Goal: Transaction & Acquisition: Purchase product/service

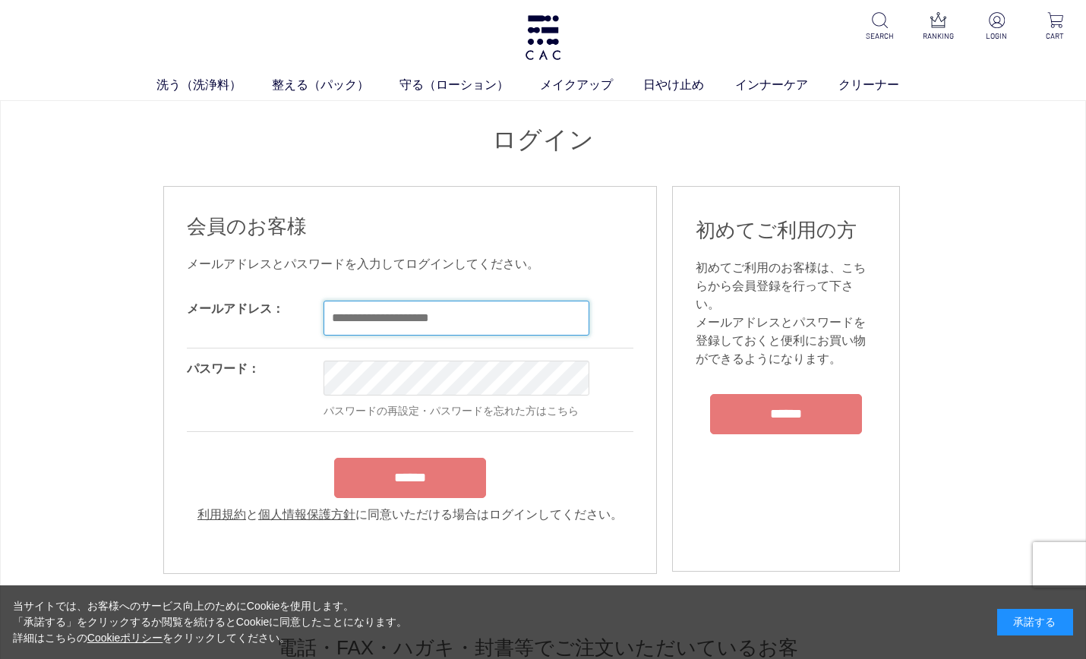
type input "**********"
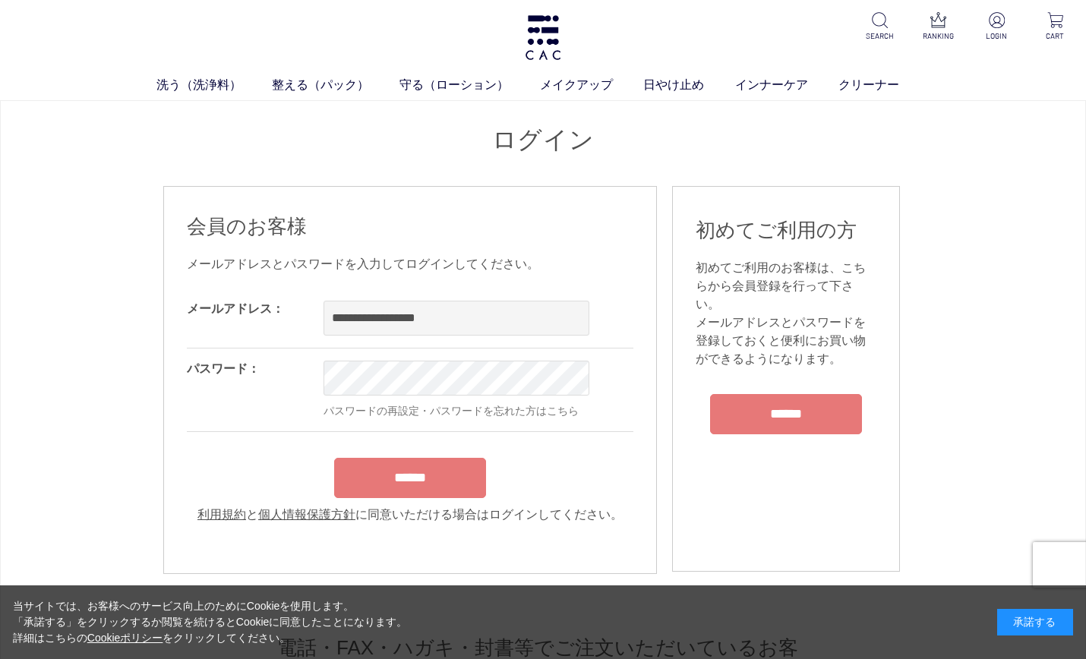
click at [407, 501] on form "**********" at bounding box center [410, 407] width 447 height 236
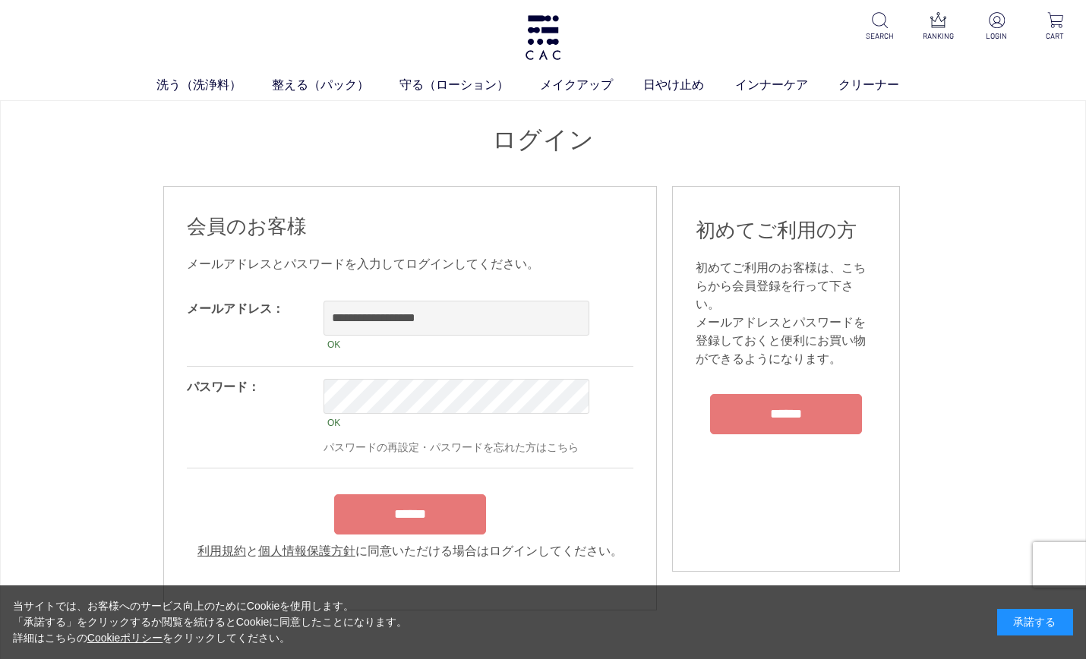
click at [464, 535] on input "******" at bounding box center [410, 515] width 152 height 40
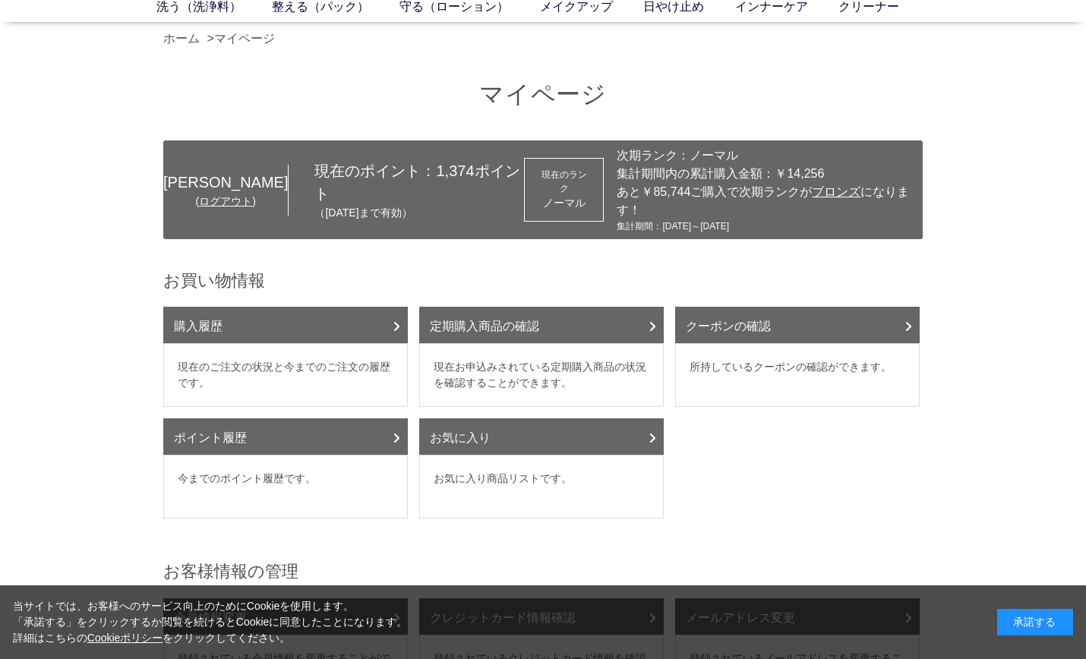
scroll to position [228, 0]
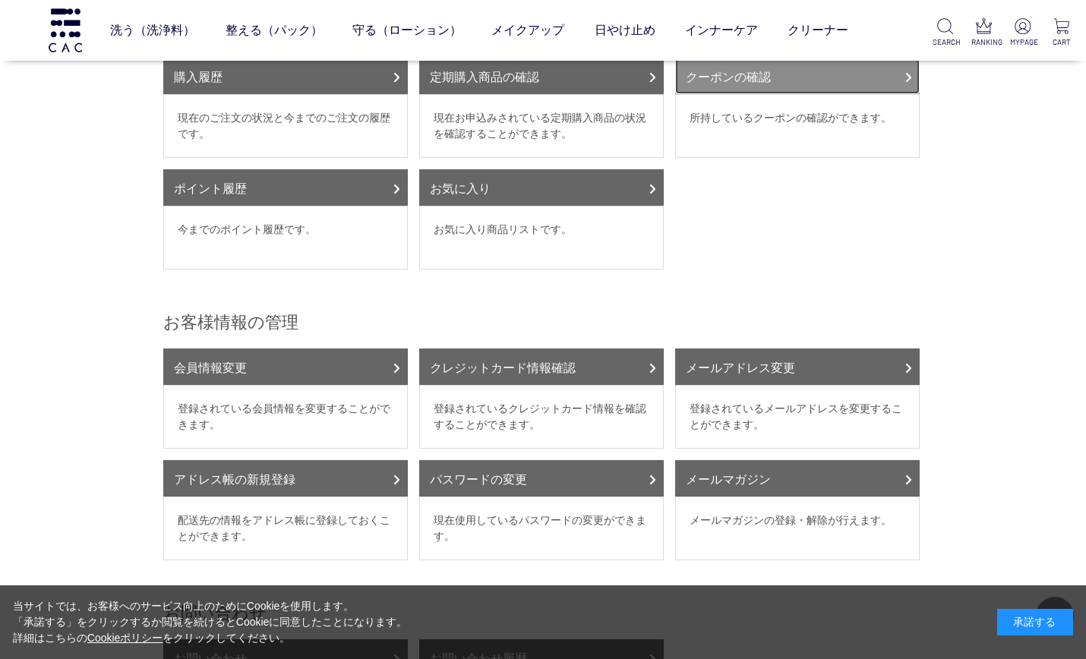
click at [888, 94] on link "クーポンの確認" at bounding box center [797, 76] width 245 height 36
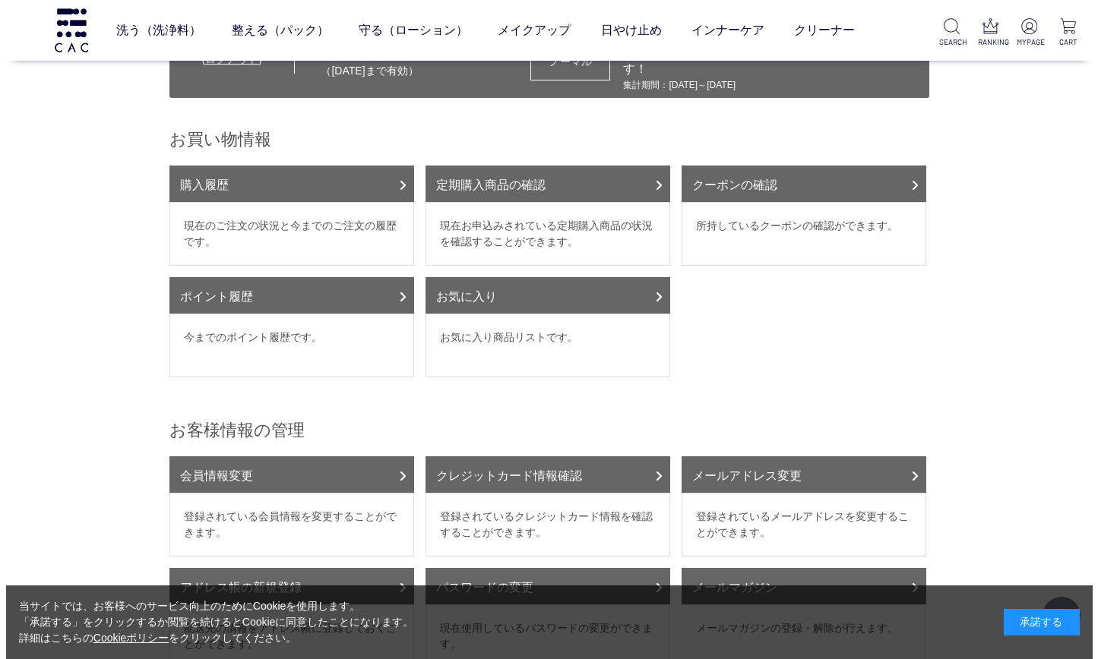
scroll to position [0, 0]
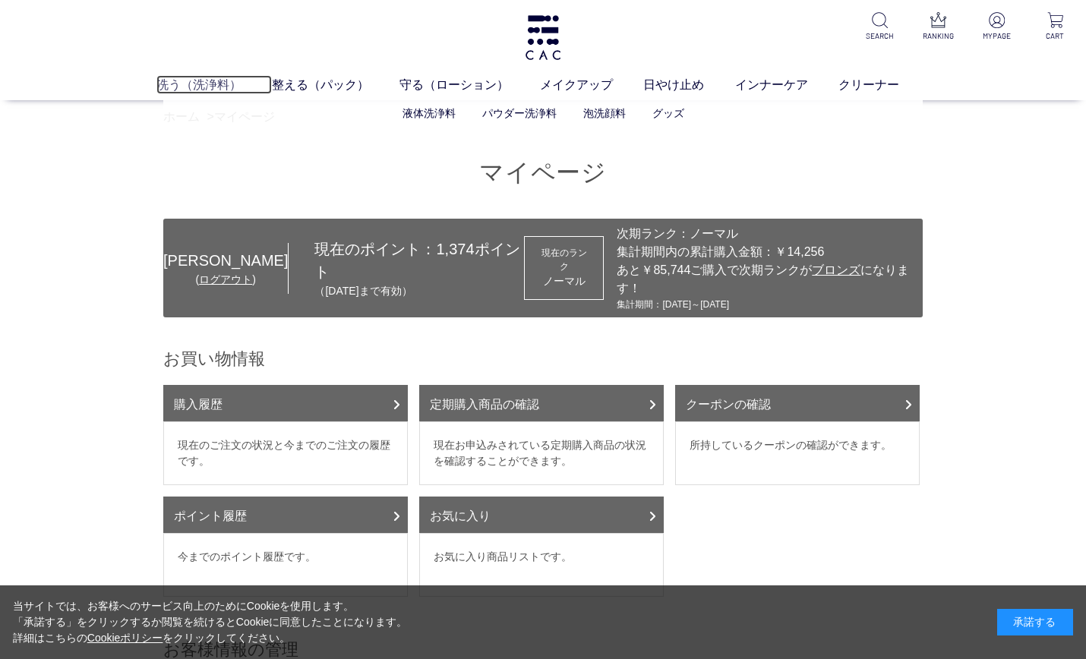
click at [176, 83] on link "洗う（洗浄料）" at bounding box center [214, 84] width 115 height 18
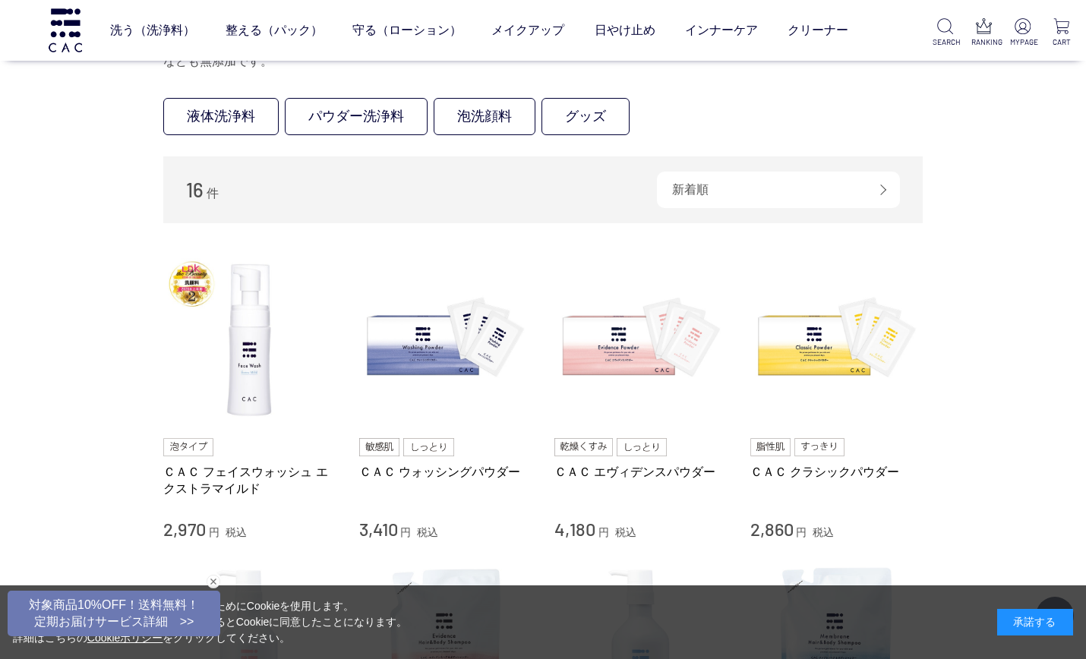
scroll to position [304, 0]
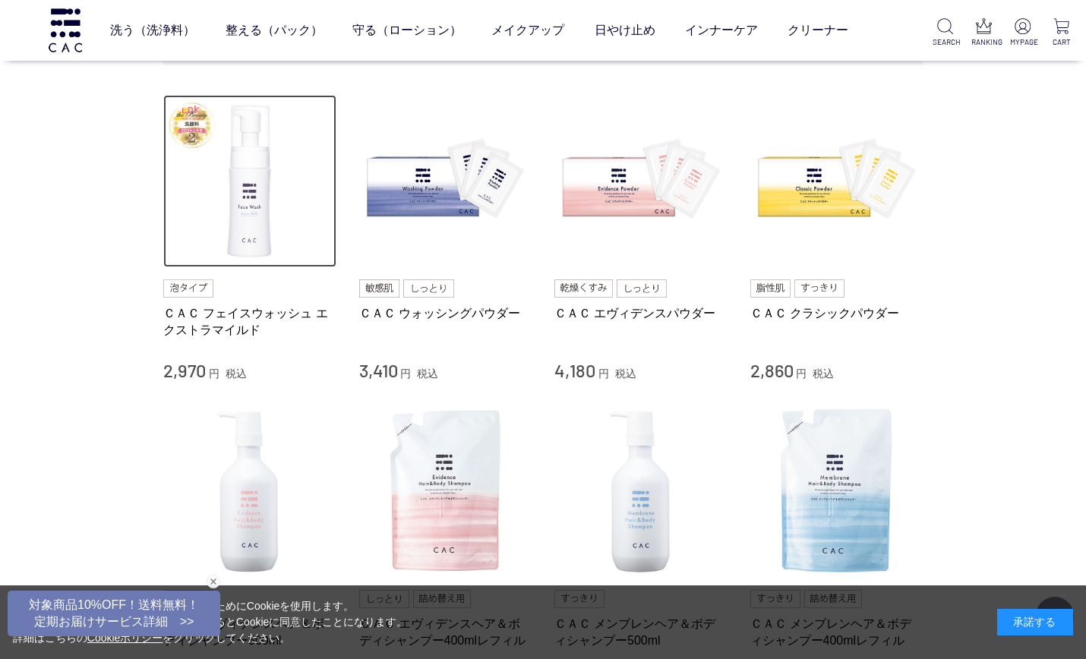
click at [259, 228] on img at bounding box center [249, 181] width 173 height 173
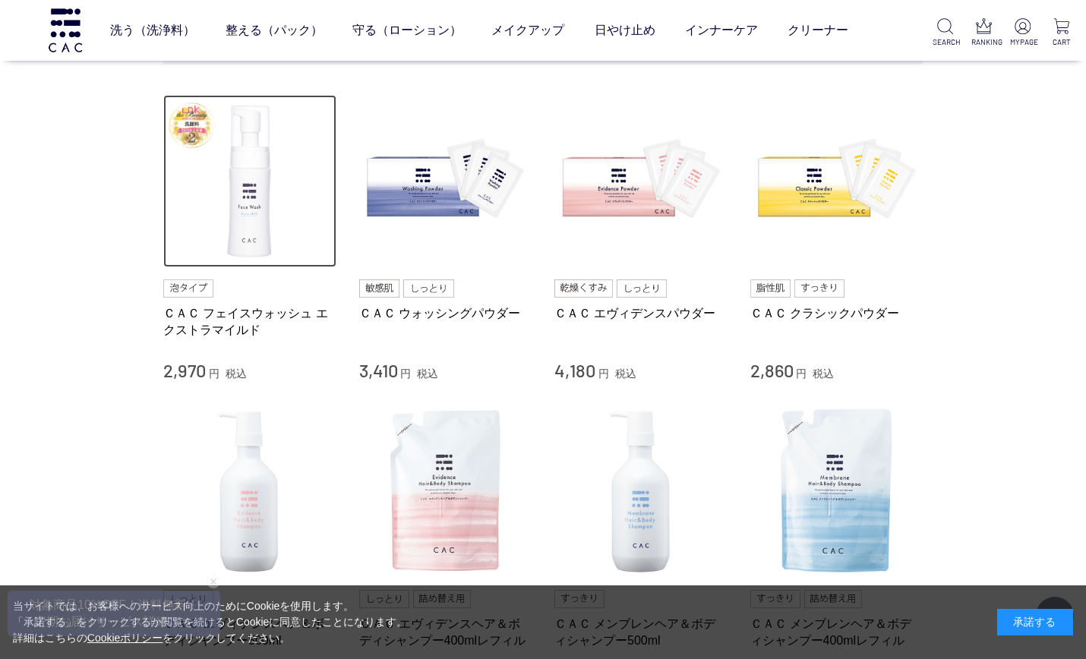
click at [248, 241] on img at bounding box center [249, 181] width 173 height 173
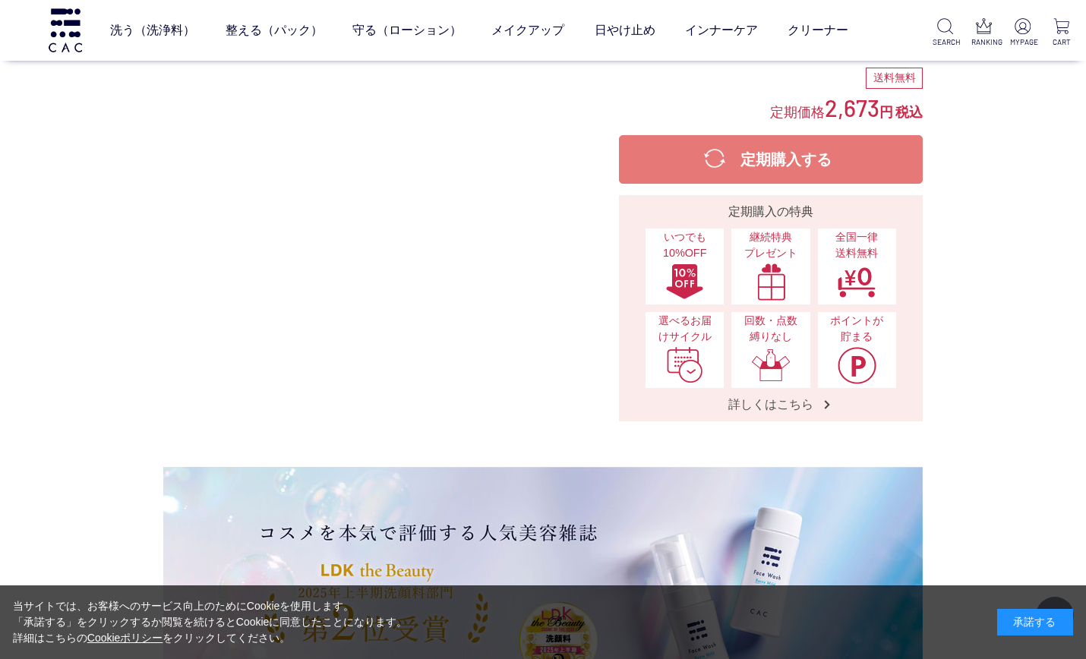
scroll to position [456, 0]
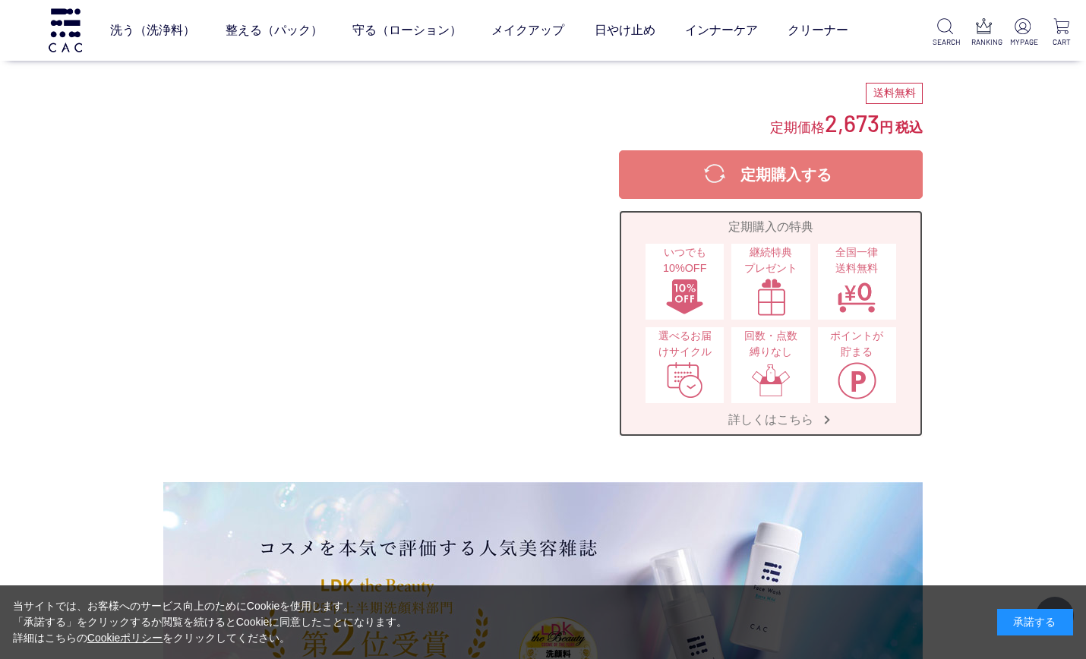
click at [678, 361] on span "選べるお届けサイクル" at bounding box center [684, 344] width 63 height 33
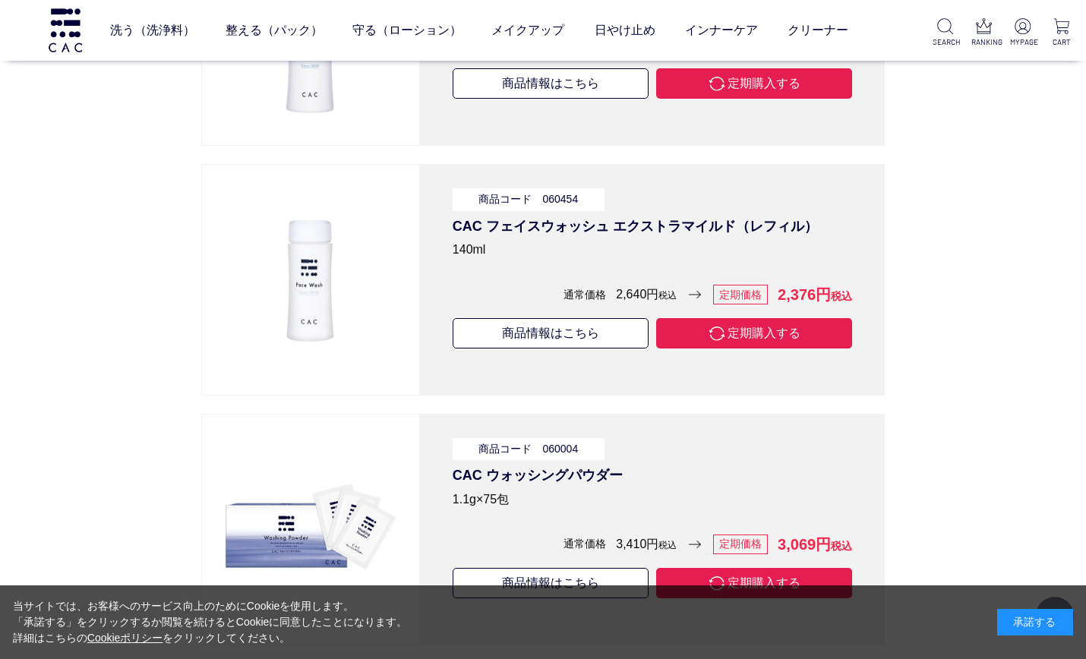
scroll to position [4407, 0]
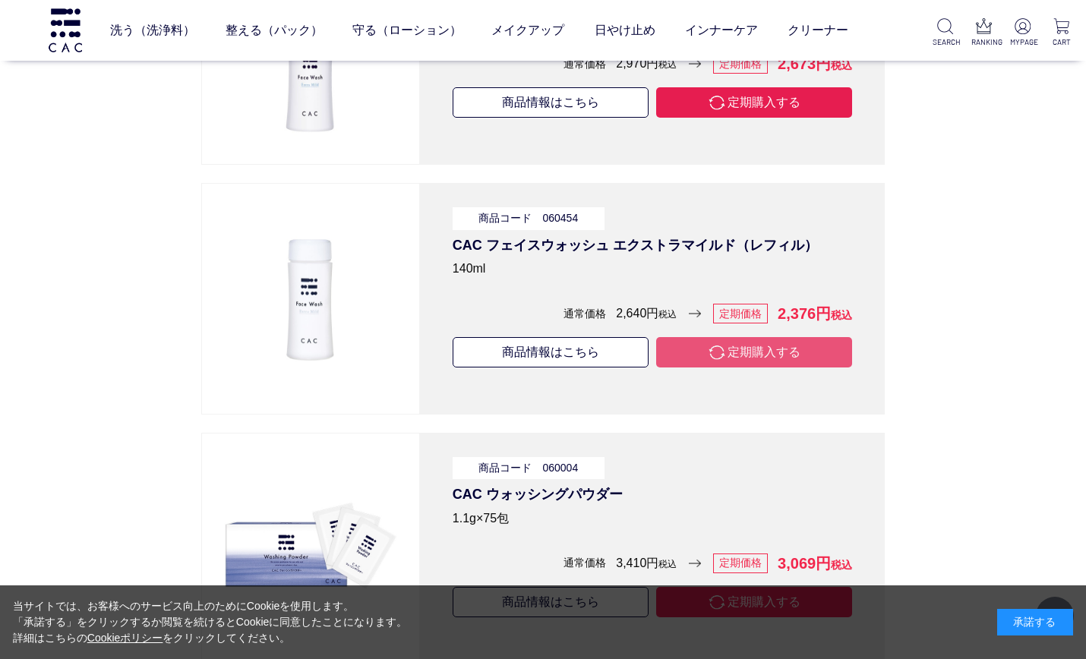
click at [753, 357] on button "定期購入する" at bounding box center [754, 352] width 196 height 30
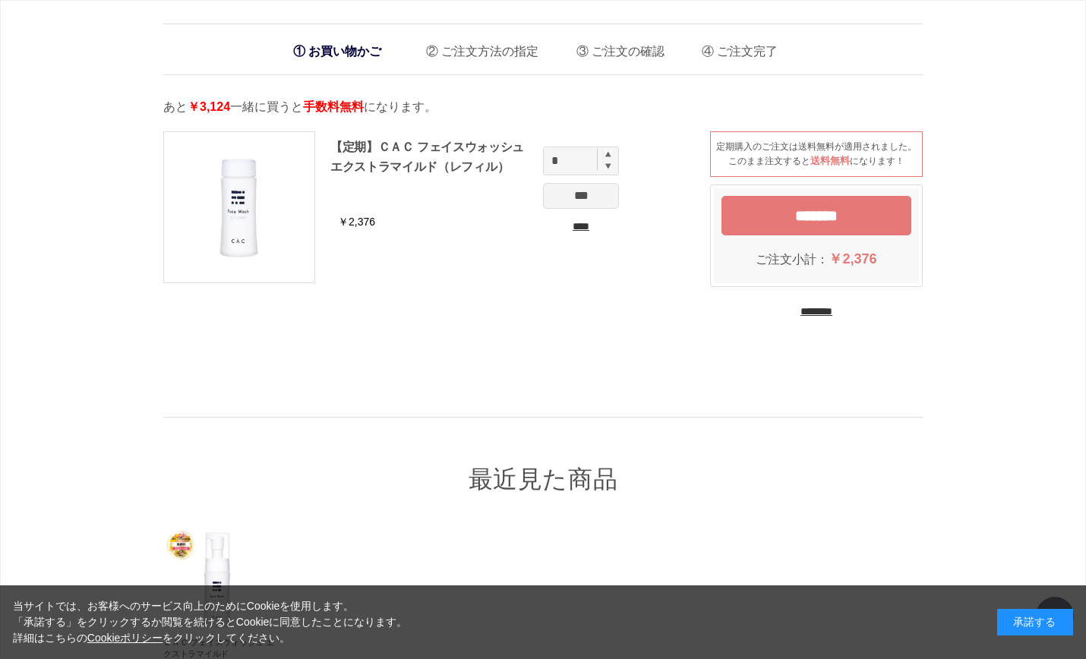
click at [789, 226] on input "*******" at bounding box center [817, 216] width 190 height 40
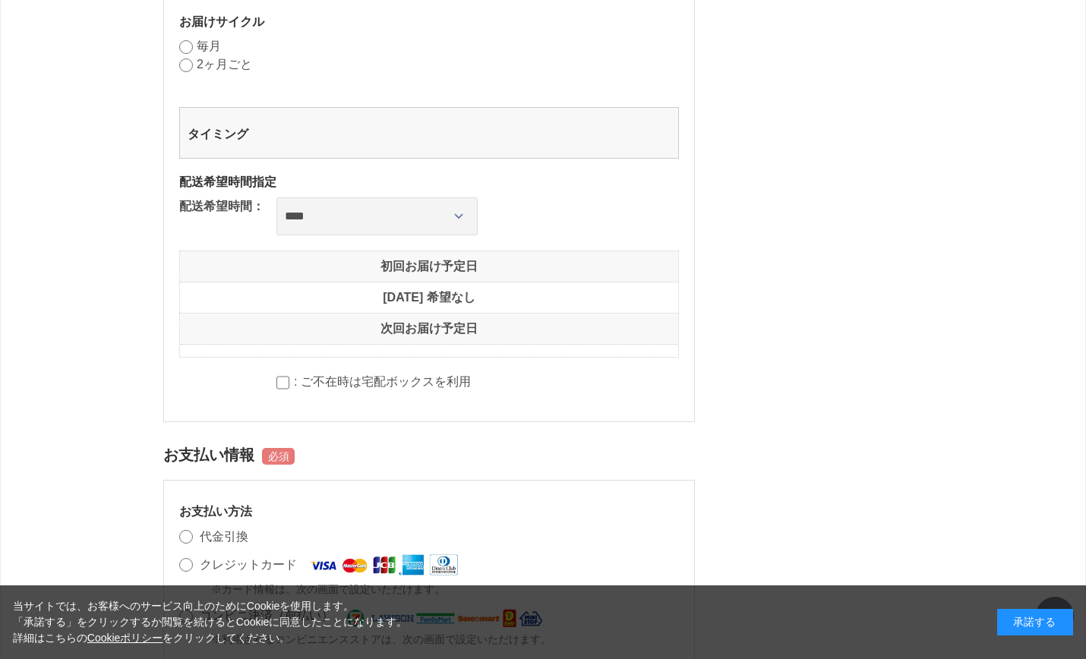
scroll to position [836, 0]
click at [244, 70] on label "2ヶ月ごと" at bounding box center [224, 63] width 55 height 13
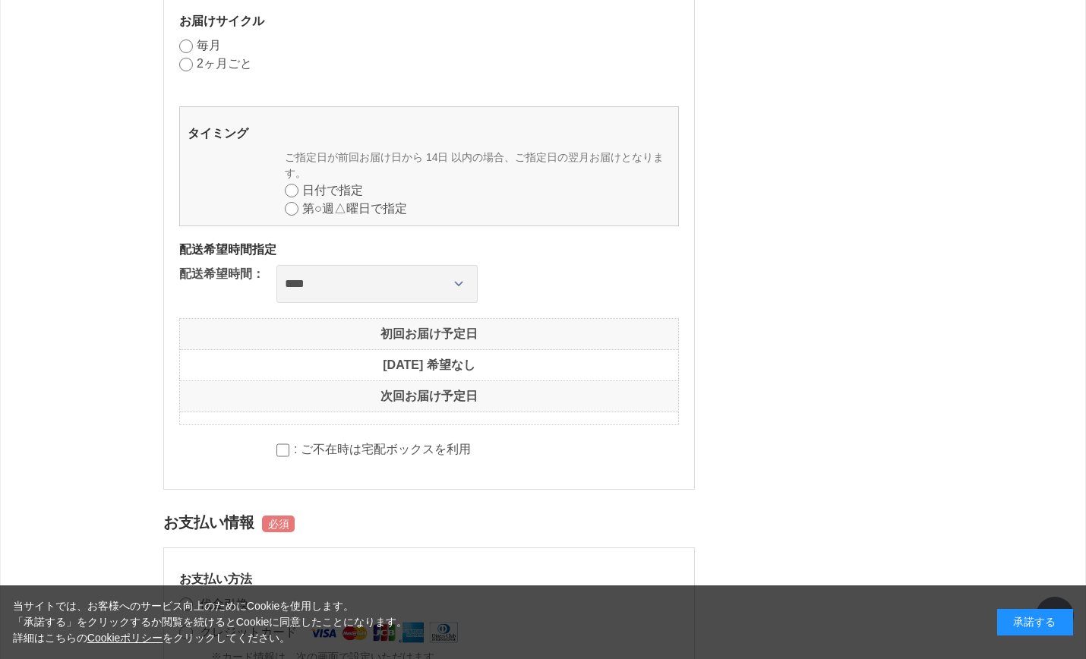
click at [211, 52] on label "毎月" at bounding box center [209, 45] width 24 height 13
click at [210, 70] on label "2ヶ月ごと" at bounding box center [224, 63] width 55 height 13
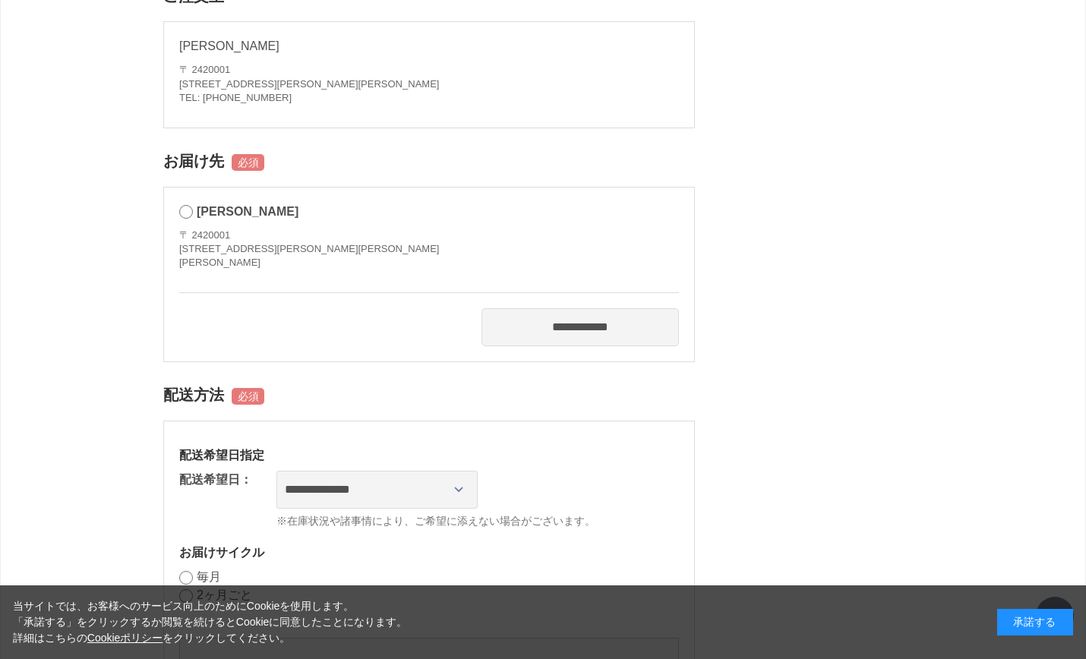
scroll to position [0, 0]
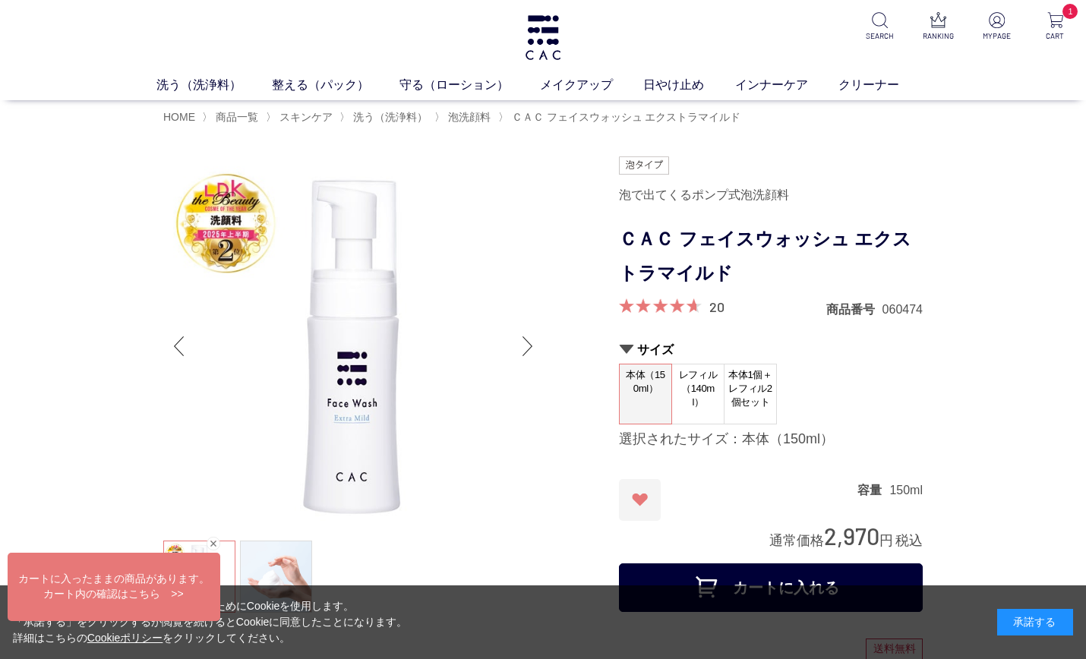
scroll to position [76, 0]
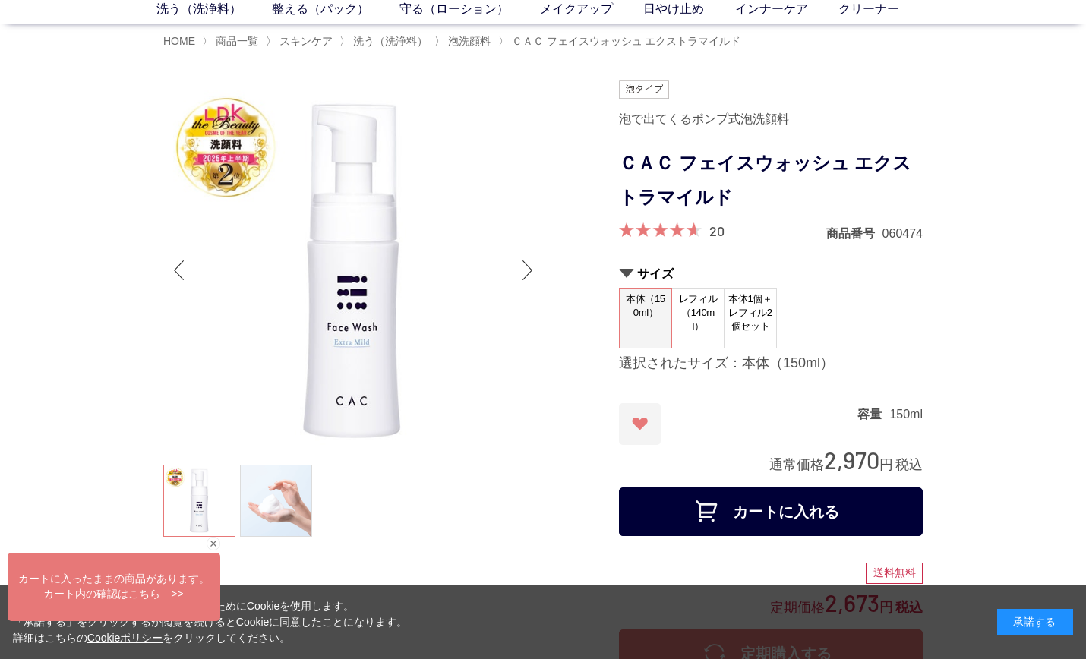
click at [709, 337] on span "レフィル（140ml）" at bounding box center [698, 313] width 52 height 48
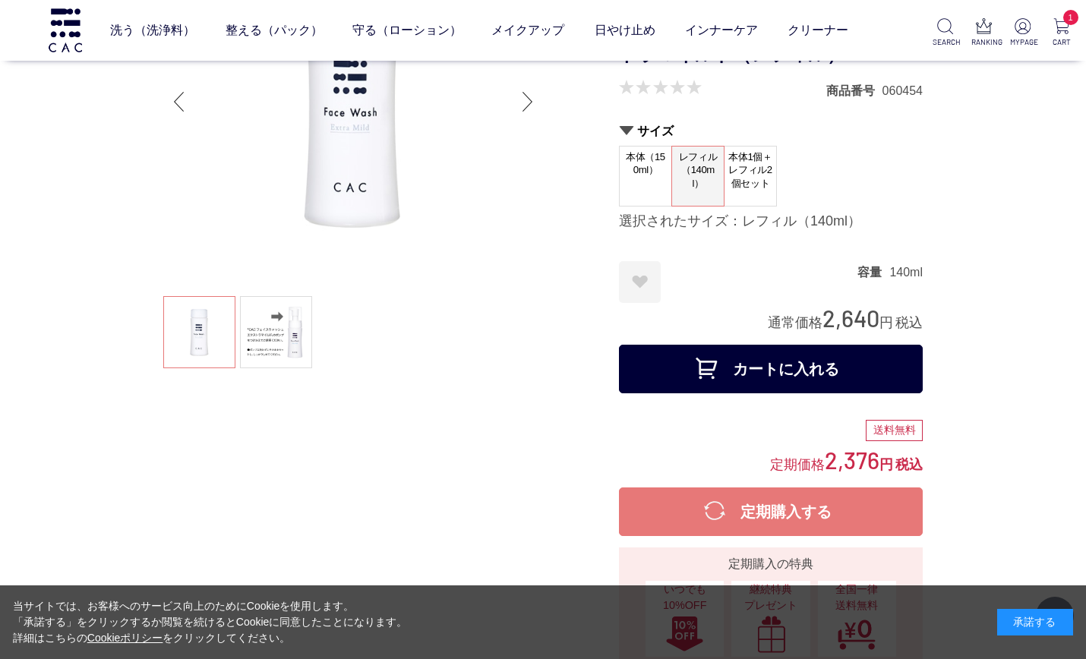
scroll to position [228, 0]
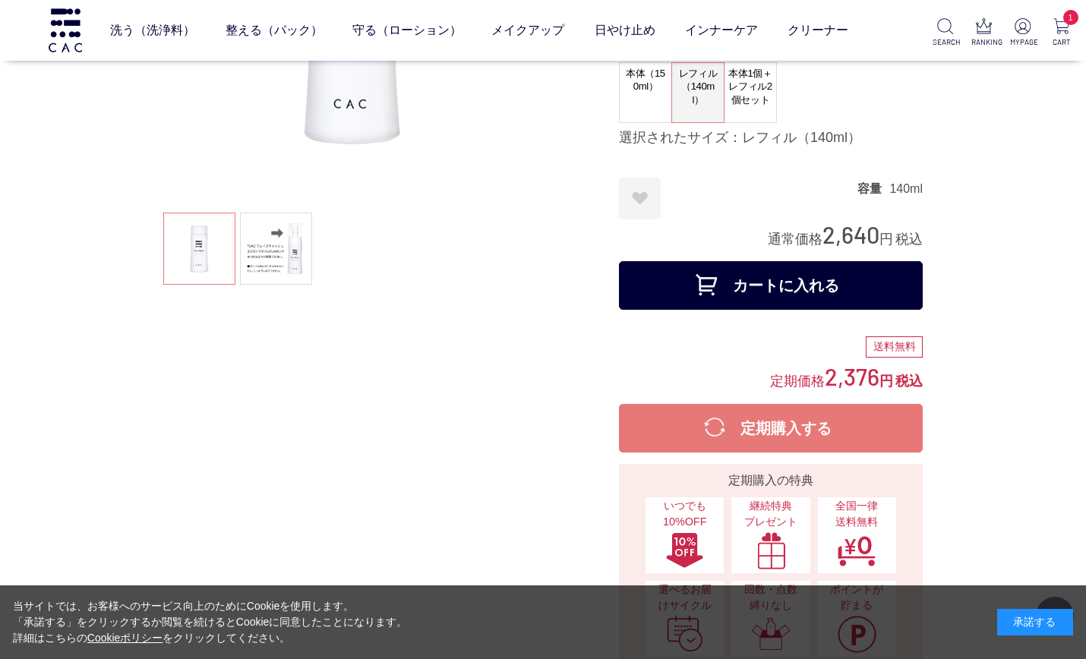
click at [755, 123] on dt "本体1個＋レフィル2個セット" at bounding box center [750, 92] width 53 height 61
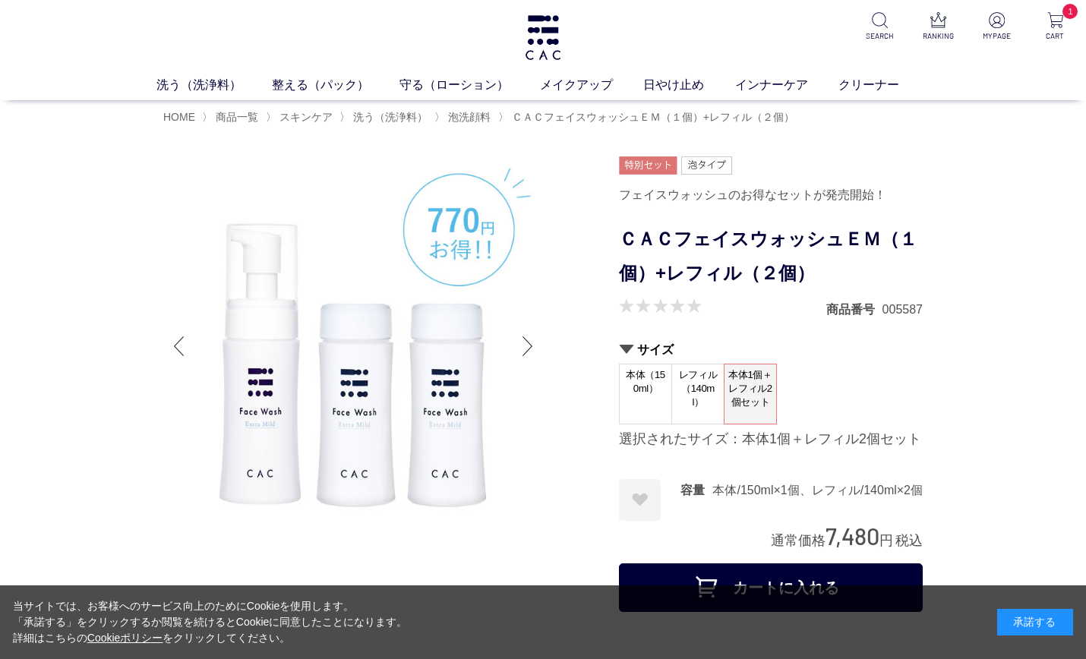
click at [688, 406] on span "レフィル（140ml）" at bounding box center [698, 389] width 52 height 48
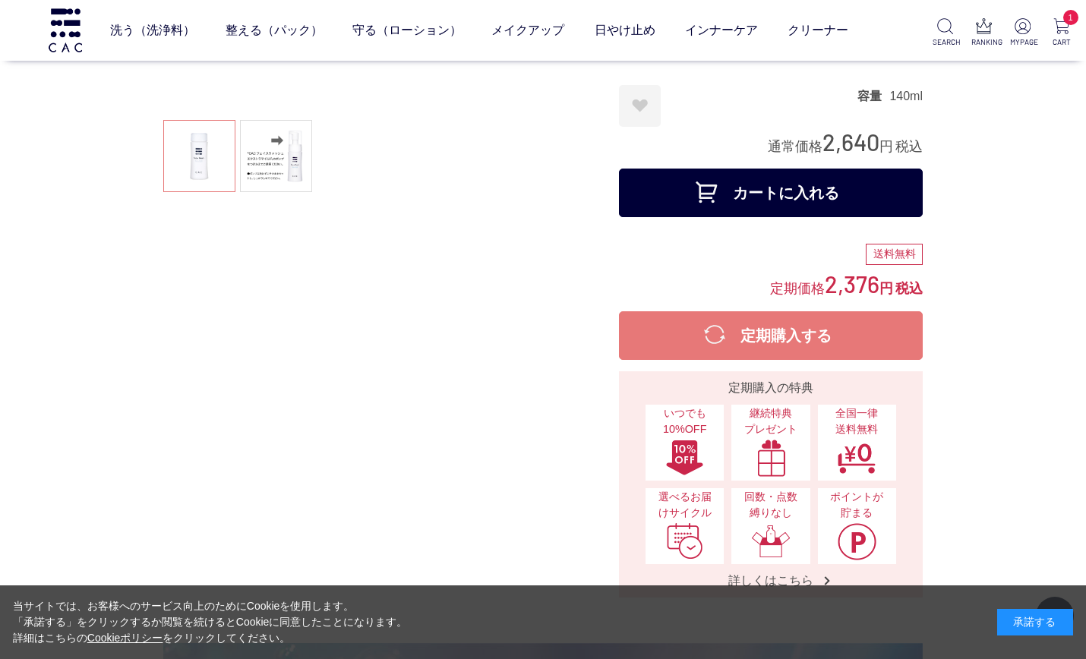
scroll to position [228, 0]
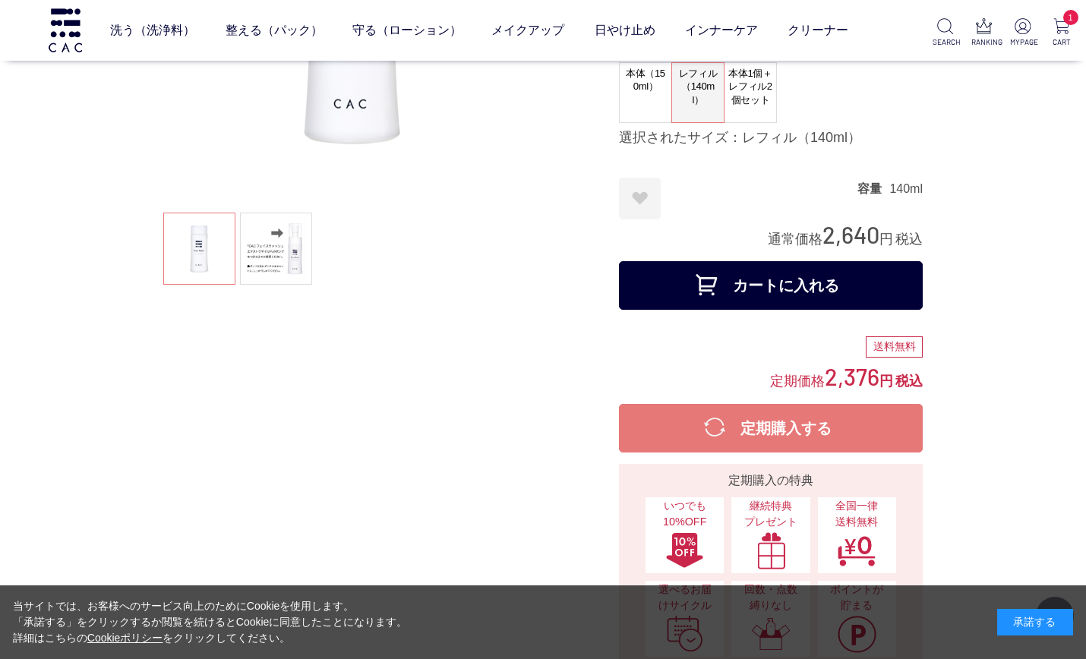
click at [824, 301] on button "カートに入れる" at bounding box center [771, 285] width 304 height 49
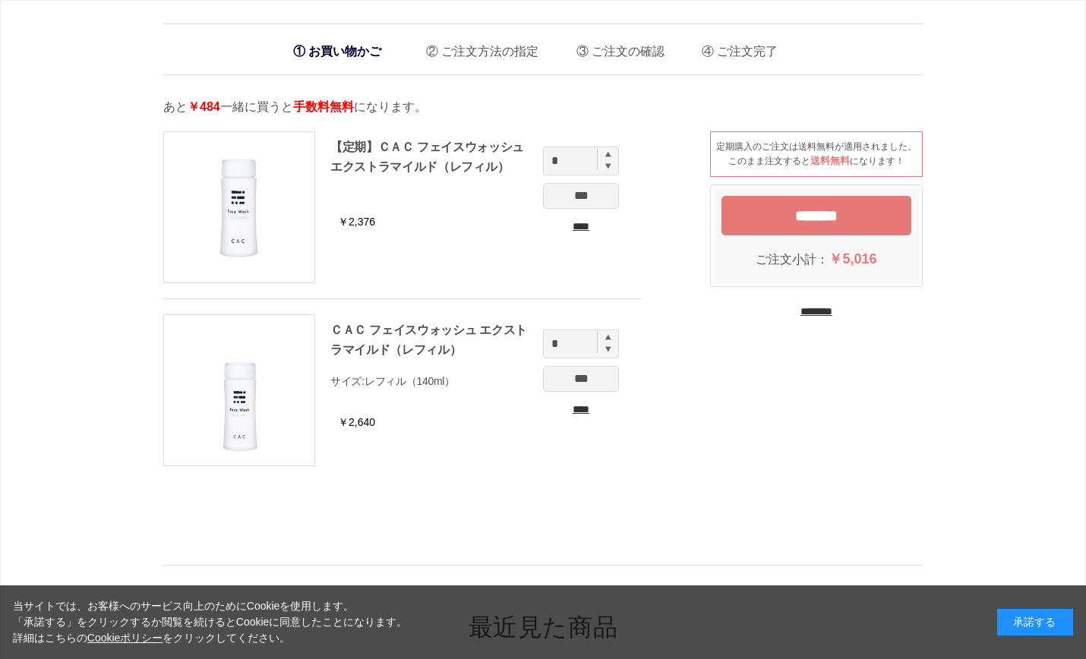
click at [577, 235] on input "****" at bounding box center [581, 227] width 76 height 16
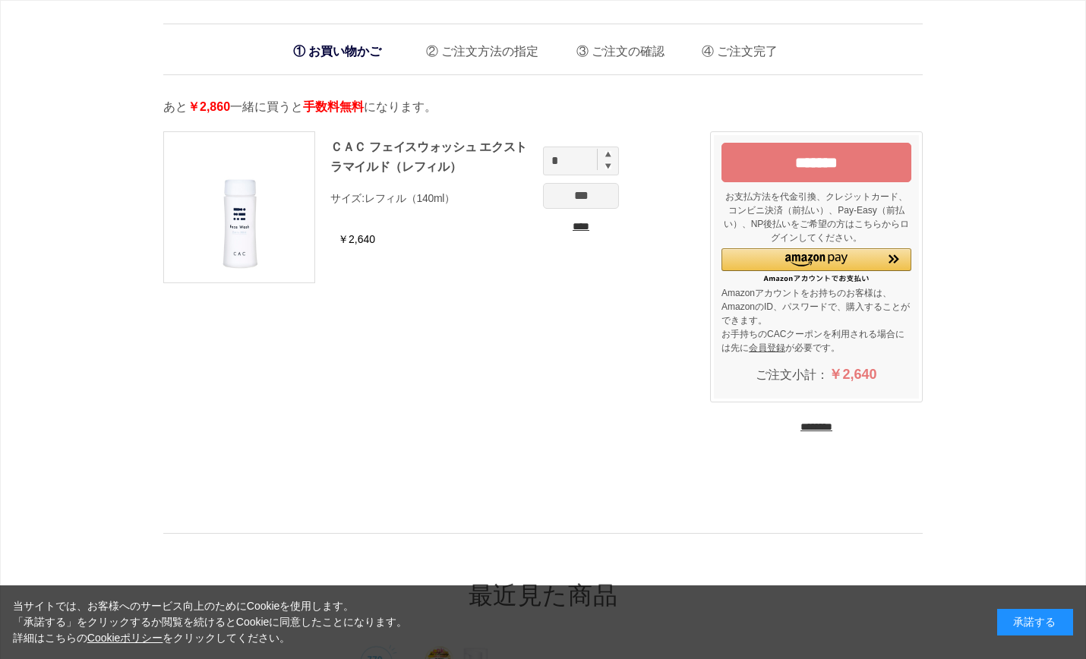
click at [780, 182] on input "*******" at bounding box center [817, 163] width 190 height 40
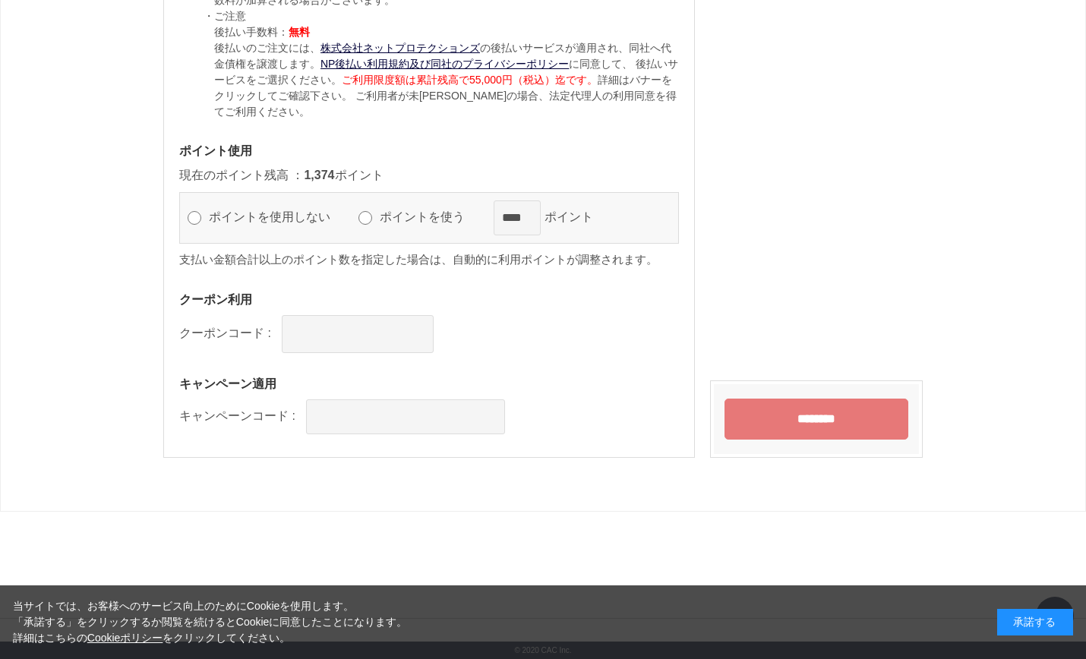
scroll to position [1529, 0]
click at [470, 210] on label "ポイントを使う" at bounding box center [429, 216] width 106 height 13
click at [418, 347] on input "text" at bounding box center [358, 334] width 152 height 38
click at [417, 422] on input "text" at bounding box center [405, 417] width 199 height 35
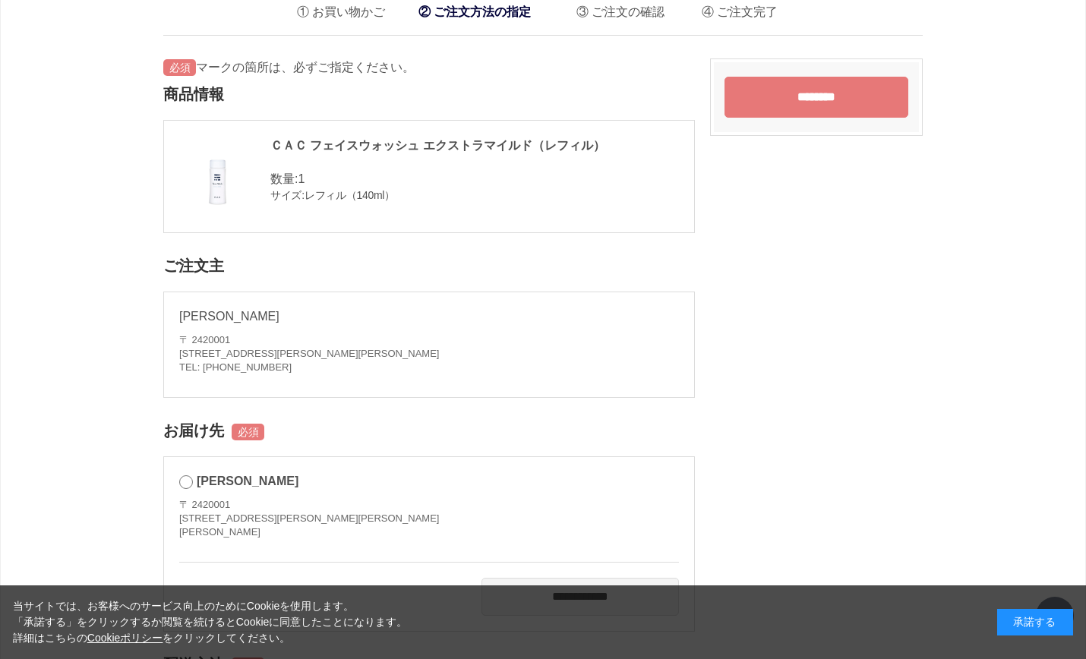
scroll to position [0, 0]
